Goal: Download file/media

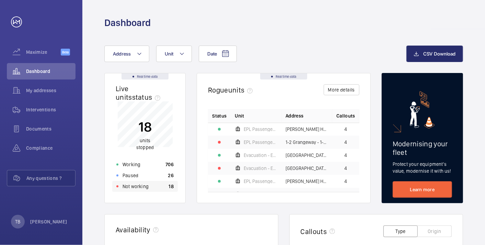
click at [140, 189] on p "Not working" at bounding box center [135, 186] width 26 height 7
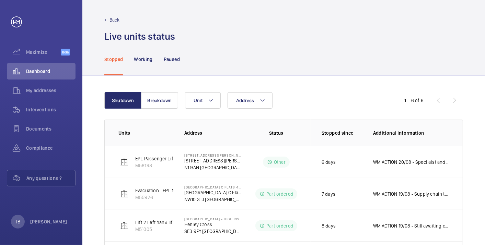
scroll to position [108, 0]
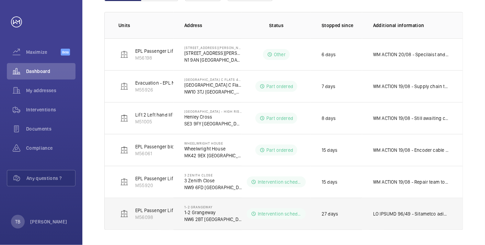
click at [401, 211] on p at bounding box center [411, 214] width 76 height 7
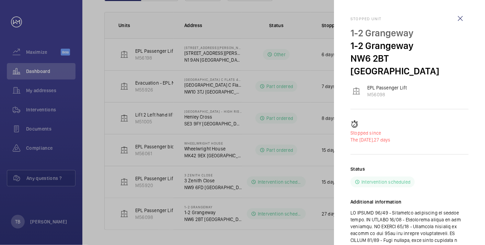
scroll to position [98, 0]
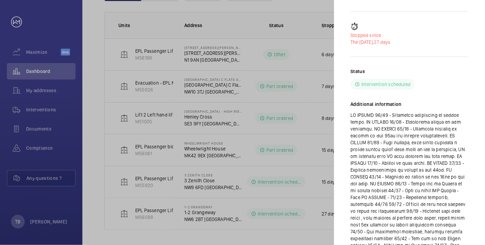
click at [366, 101] on h2 "Additional information" at bounding box center [409, 104] width 118 height 7
drag, startPoint x: 198, startPoint y: 238, endPoint x: 198, endPoint y: 220, distance: 17.5
click at [198, 220] on div at bounding box center [242, 122] width 485 height 245
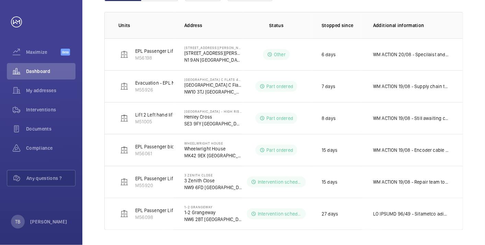
scroll to position [0, 0]
click at [198, 220] on div at bounding box center [242, 122] width 485 height 245
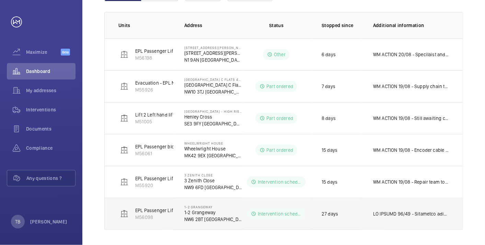
click at [197, 213] on p "1-2 Grangeway" at bounding box center [213, 212] width 58 height 7
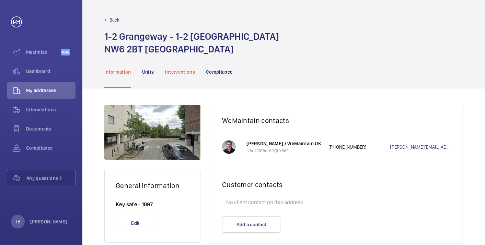
click at [180, 73] on p "Interventions" at bounding box center [180, 72] width 30 height 7
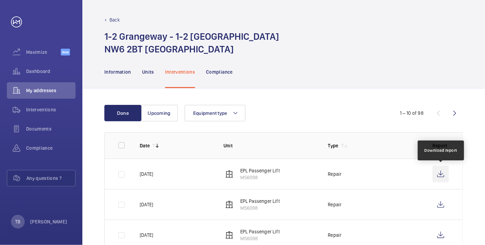
click at [441, 175] on wm-front-icon-button at bounding box center [440, 174] width 16 height 16
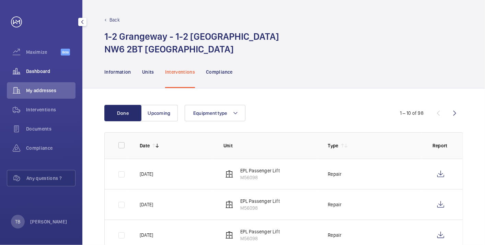
click at [36, 66] on div "Dashboard" at bounding box center [41, 71] width 69 height 16
